Goal: Information Seeking & Learning: Learn about a topic

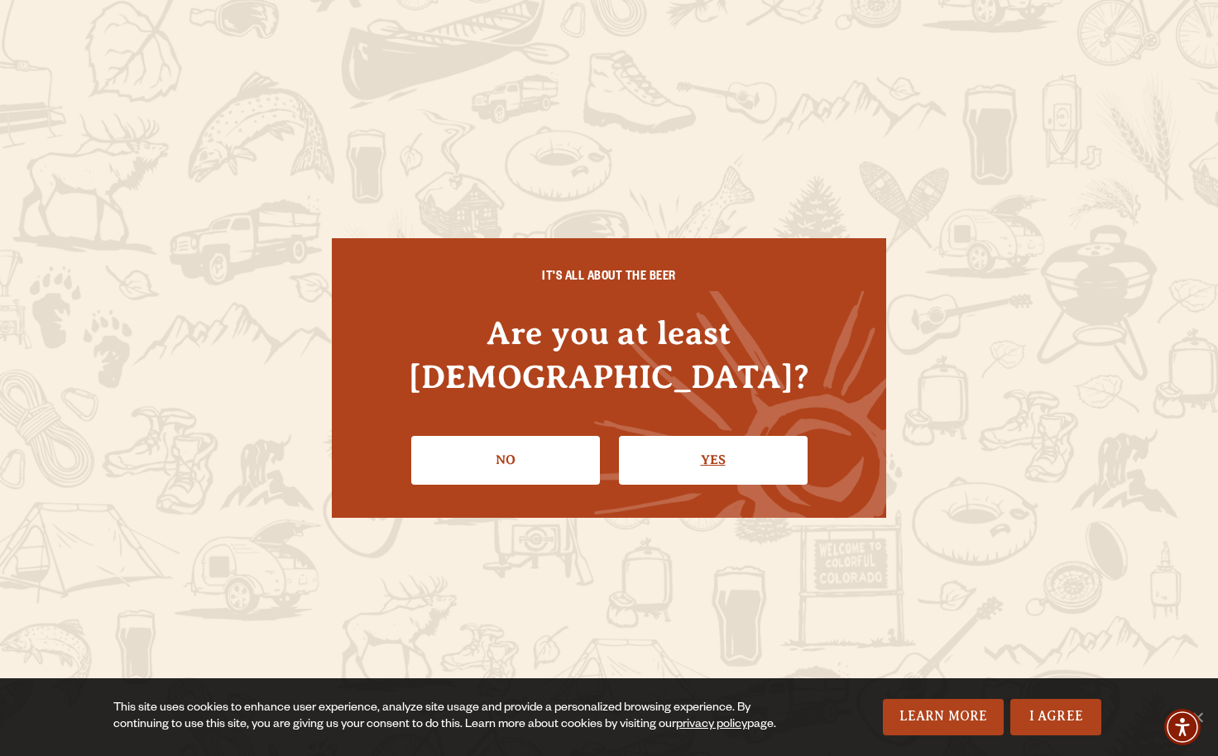
click at [708, 436] on link "Yes" at bounding box center [713, 460] width 189 height 48
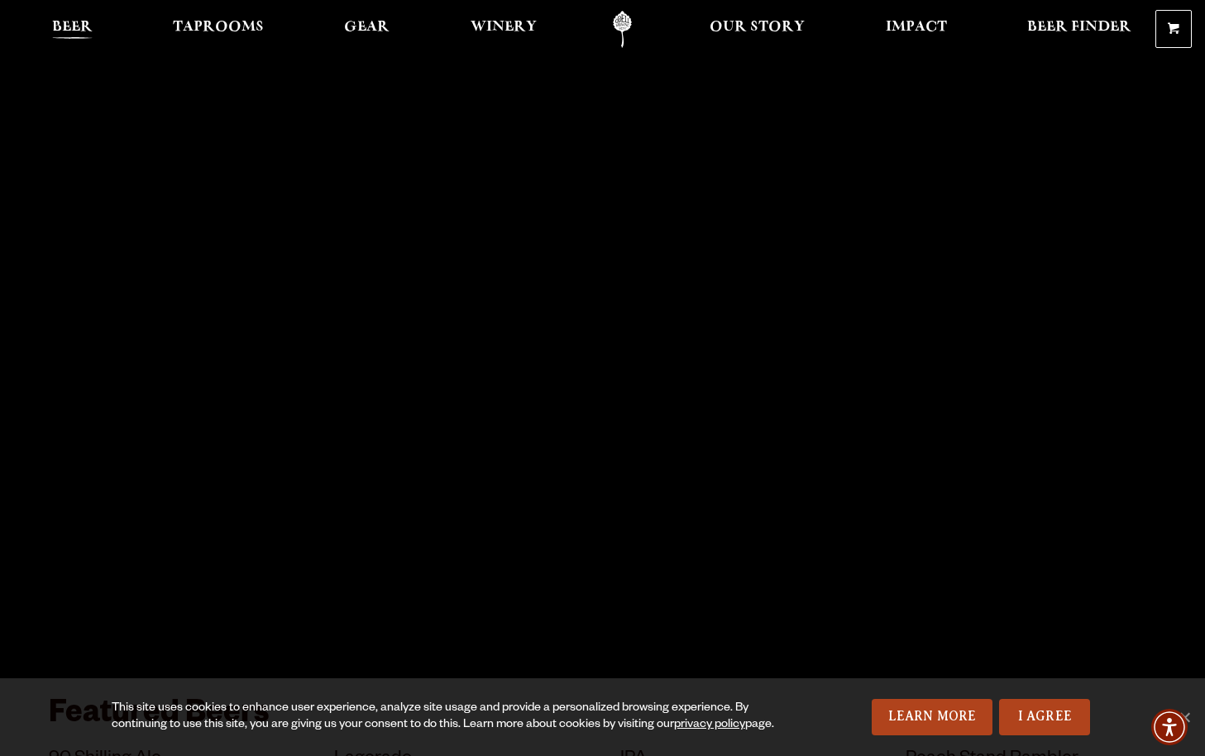
click at [64, 26] on span "Beer" at bounding box center [72, 27] width 41 height 13
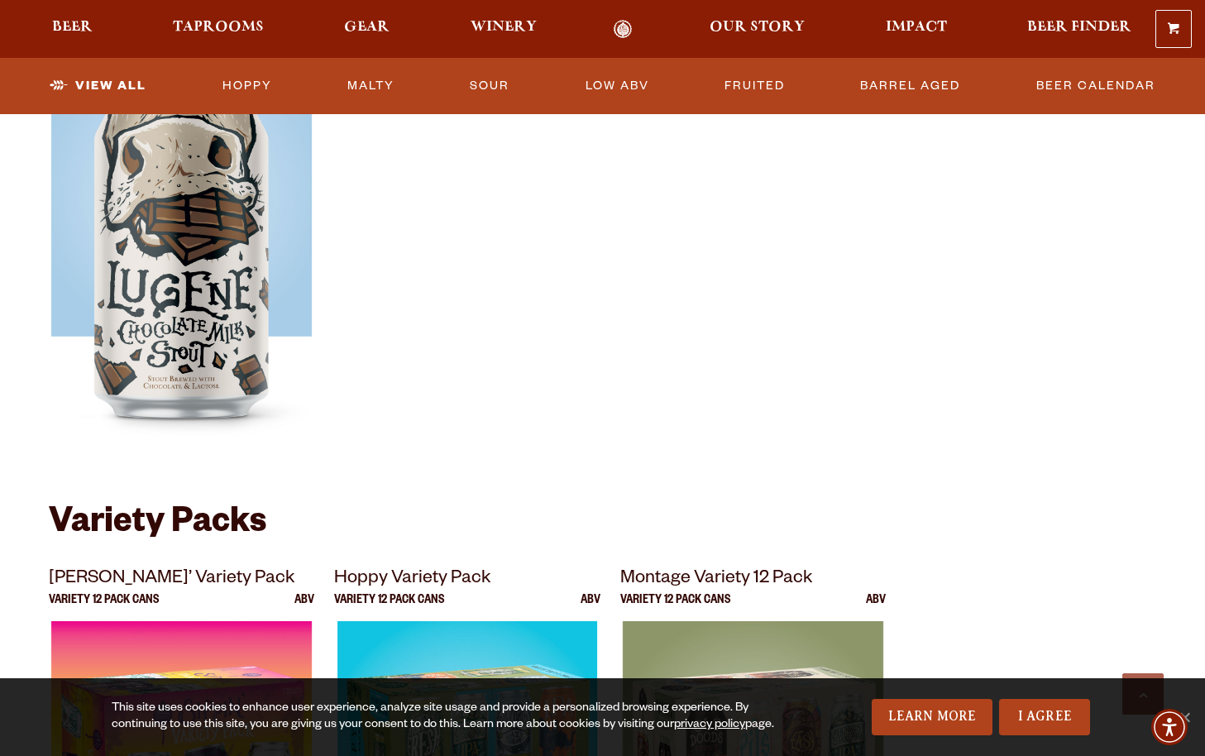
scroll to position [2978, 0]
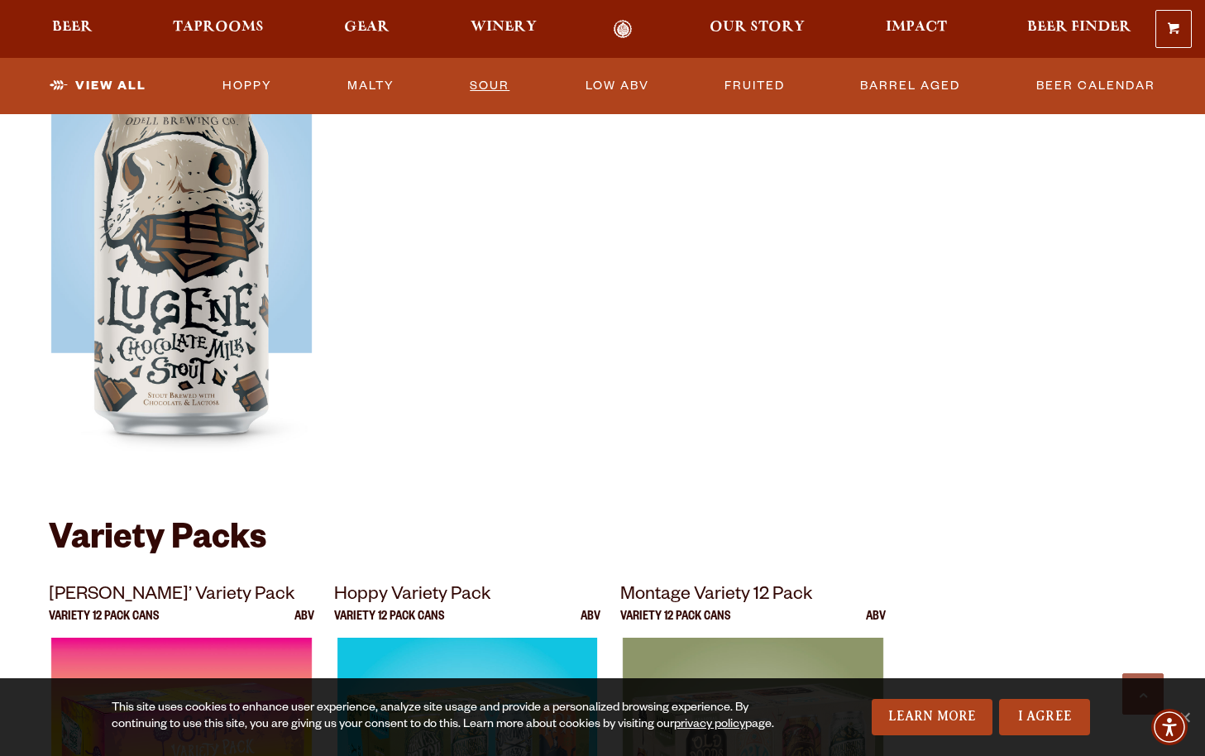
click at [490, 84] on link "Sour" at bounding box center [489, 86] width 53 height 38
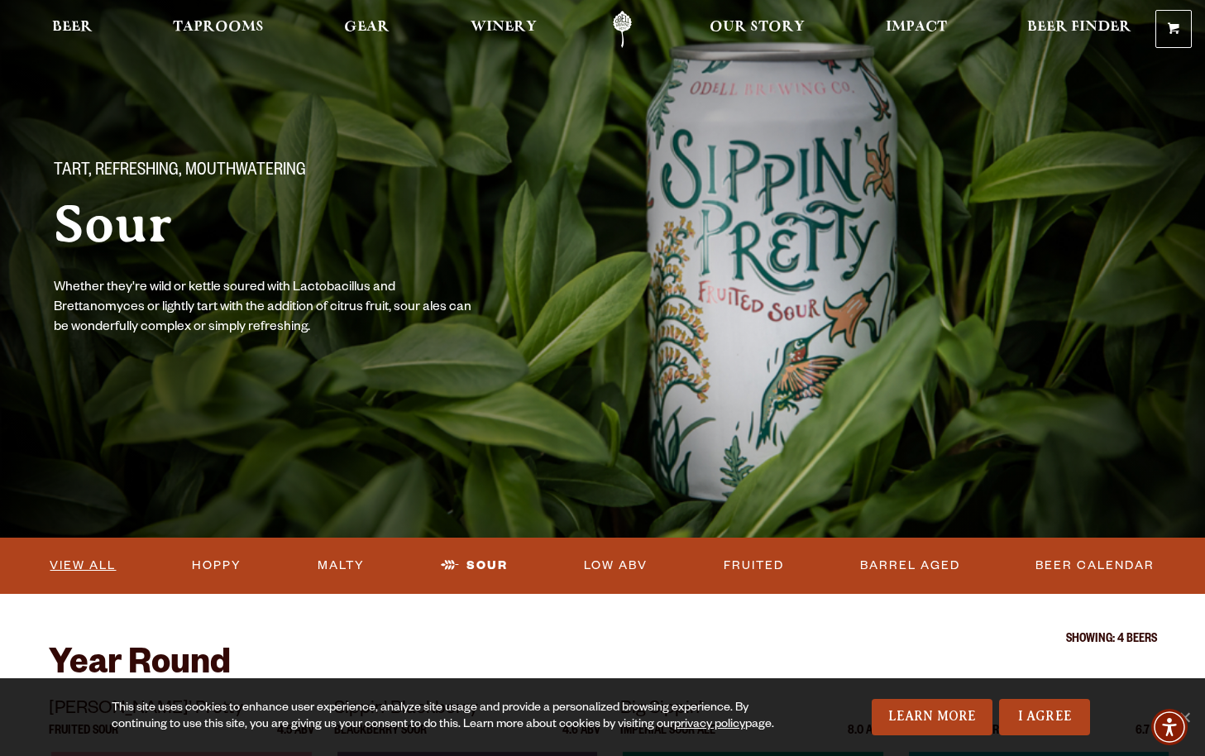
click at [74, 565] on link "View All" at bounding box center [82, 566] width 79 height 38
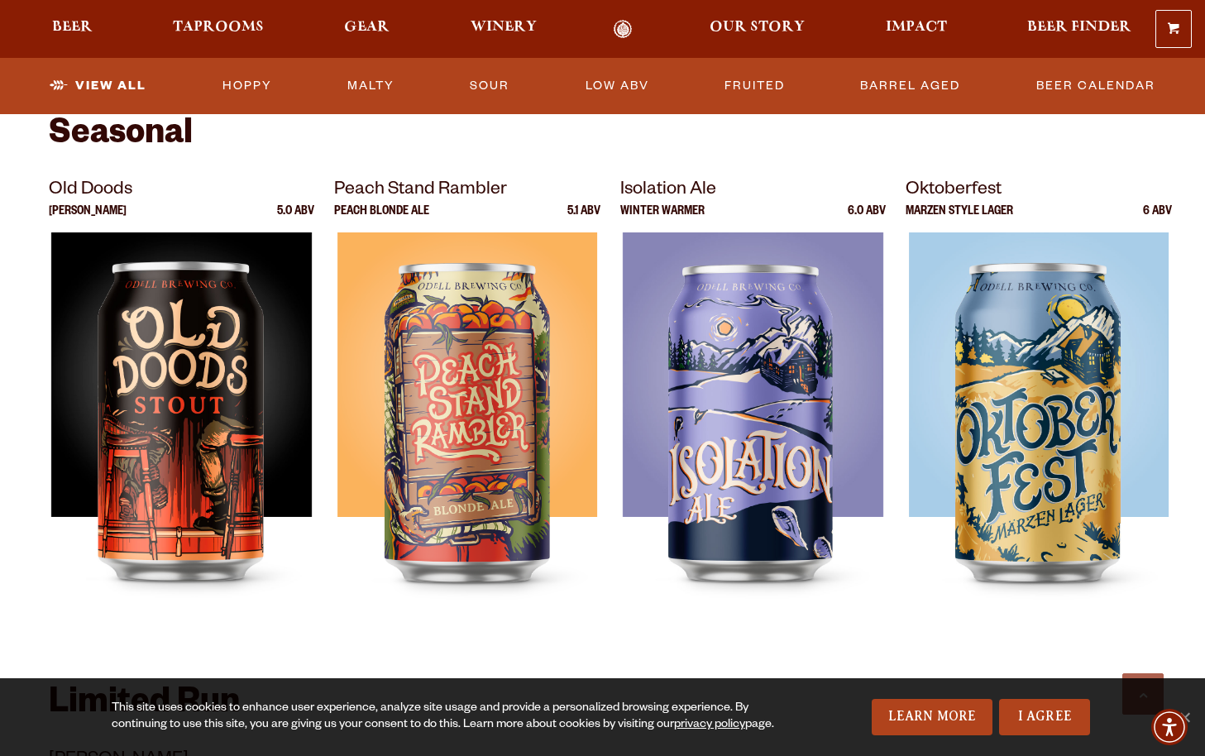
scroll to position [1820, 0]
